Goal: Information Seeking & Learning: Learn about a topic

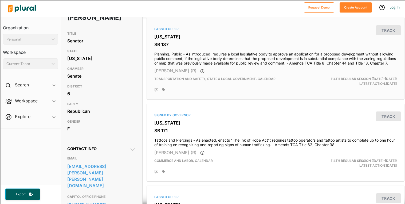
scroll to position [0, 1]
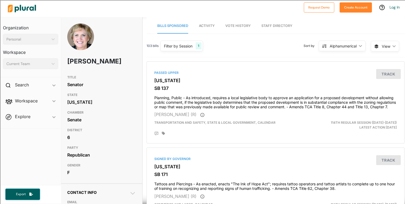
click at [240, 22] on link "Vote History" at bounding box center [238, 25] width 25 height 15
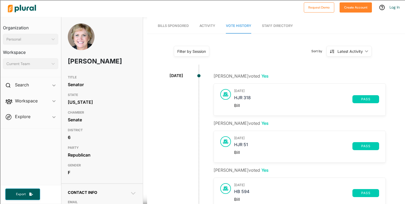
click at [182, 26] on span "Bills Sponsored" at bounding box center [173, 26] width 31 height 4
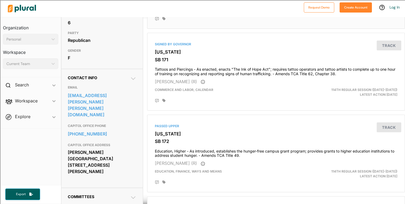
scroll to position [139, 0]
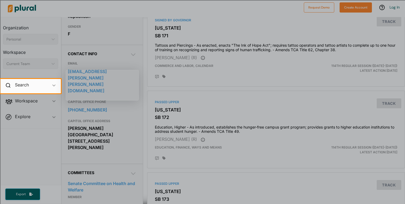
click at [199, 72] on div at bounding box center [202, 39] width 405 height 79
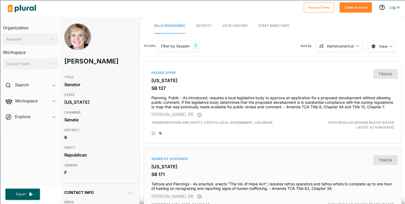
scroll to position [0, 4]
click at [30, 40] on div "Personal" at bounding box center [27, 40] width 43 height 6
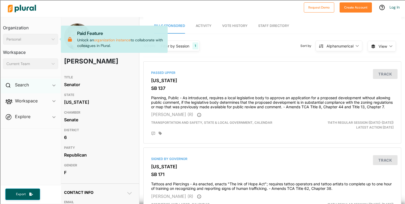
click at [36, 88] on div "Search ic_keyboard_arrow_down" at bounding box center [30, 86] width 61 height 14
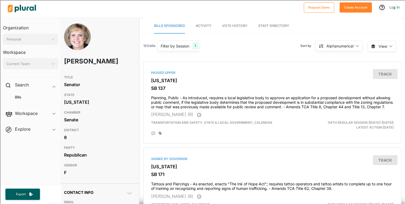
click at [27, 100] on div "Bills" at bounding box center [30, 100] width 61 height 13
